Goal: Transaction & Acquisition: Purchase product/service

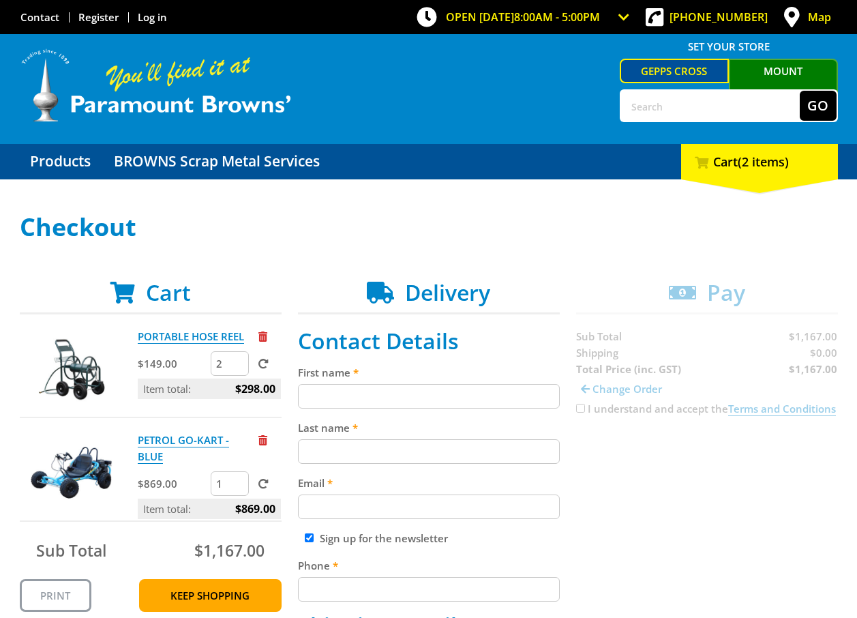
click at [269, 335] on div at bounding box center [269, 336] width 23 height 16
click at [252, 336] on p "PORTABLE HOSE REEL" at bounding box center [197, 336] width 118 height 16
click at [263, 335] on span "Remove from cart" at bounding box center [262, 336] width 9 height 10
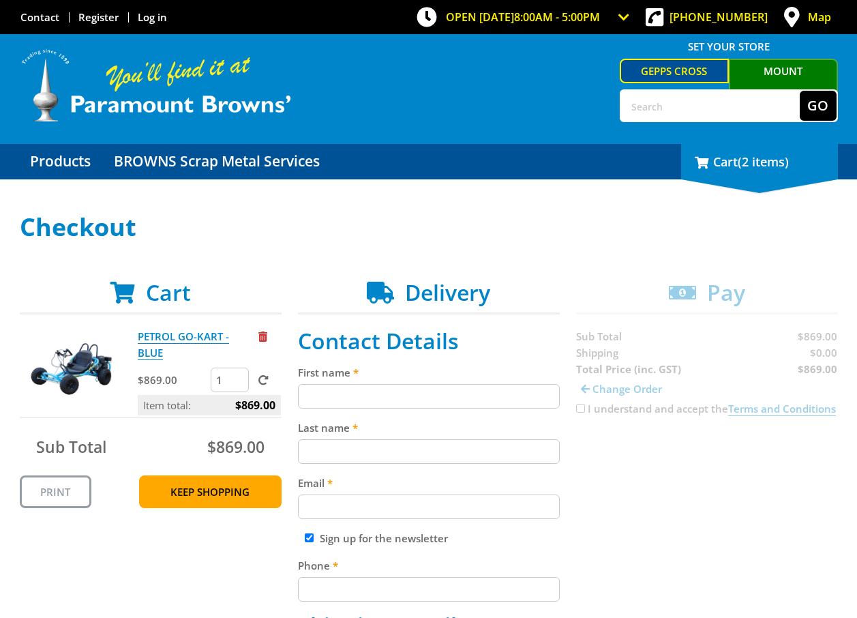
click at [770, 166] on span "(2 items)" at bounding box center [763, 161] width 51 height 16
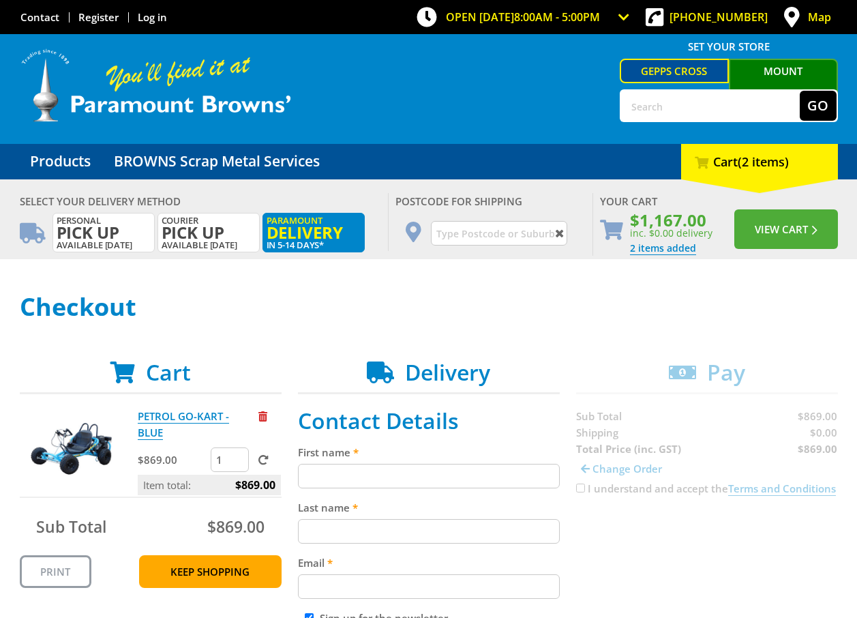
click at [466, 233] on input "text" at bounding box center [499, 233] width 136 height 25
type input "5268"
click at [734, 209] on button "View Cart" at bounding box center [786, 229] width 104 height 40
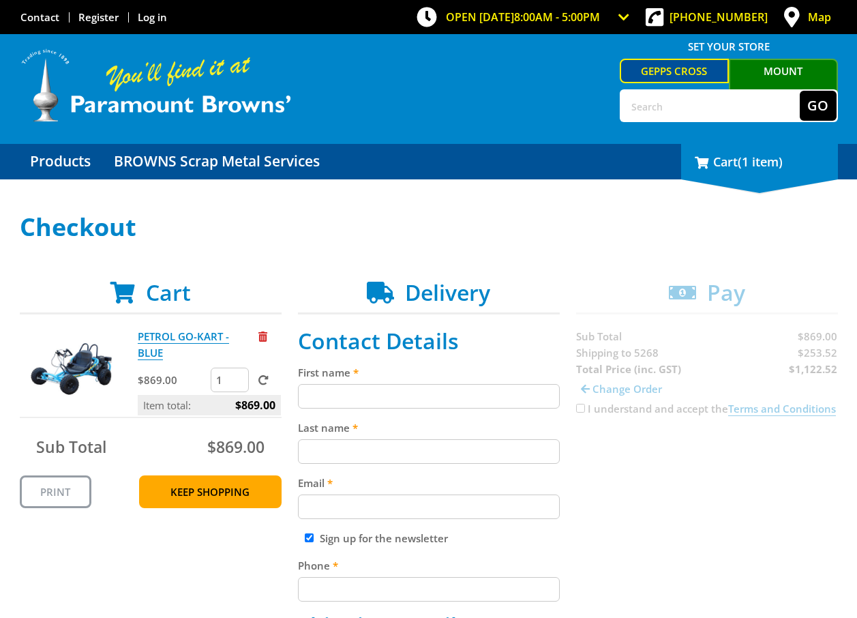
click at [803, 171] on div "1 Cart (1 item)" at bounding box center [759, 161] width 157 height 35
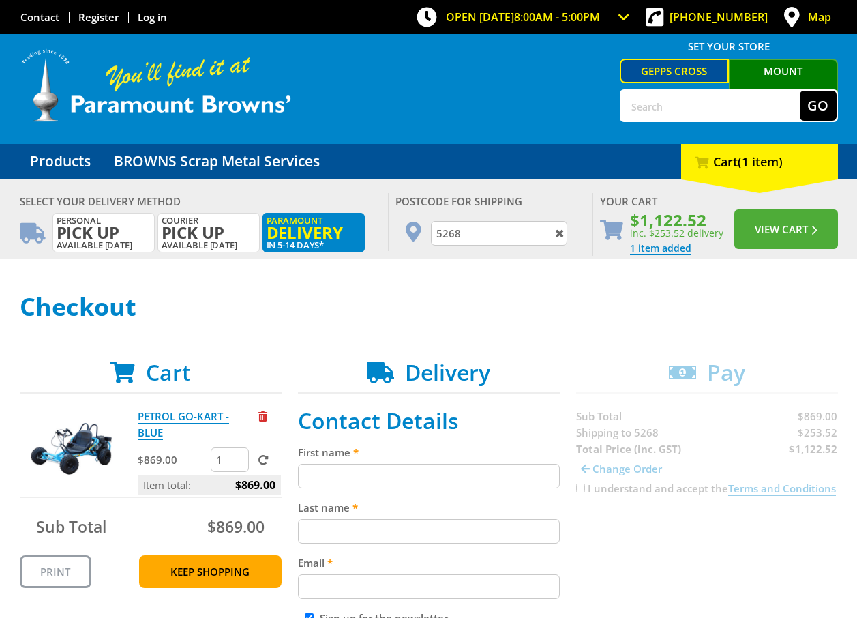
click at [655, 98] on input "text" at bounding box center [710, 106] width 179 height 30
type input "LS50"
click at [800, 91] on button "Go" at bounding box center [818, 106] width 37 height 30
click at [816, 110] on button "Go" at bounding box center [818, 106] width 37 height 30
click at [805, 242] on button "View Cart" at bounding box center [786, 229] width 104 height 40
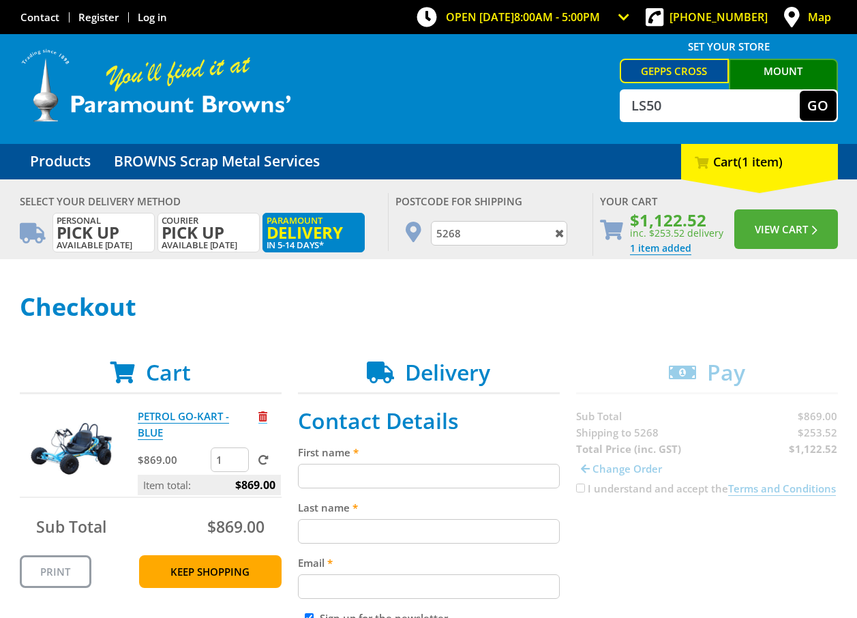
click at [263, 417] on span "Remove from cart" at bounding box center [262, 416] width 9 height 10
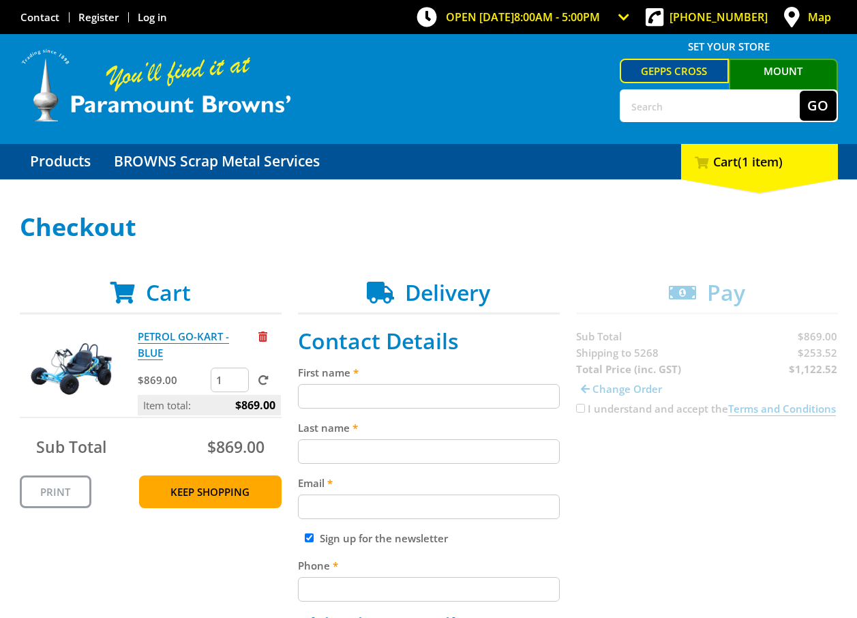
drag, startPoint x: 0, startPoint y: 0, endPoint x: 700, endPoint y: 107, distance: 708.5
click at [700, 107] on input "text" at bounding box center [710, 106] width 179 height 30
type input "LS50'"
click at [800, 91] on button "Go" at bounding box center [818, 106] width 37 height 30
